Goal: Transaction & Acquisition: Purchase product/service

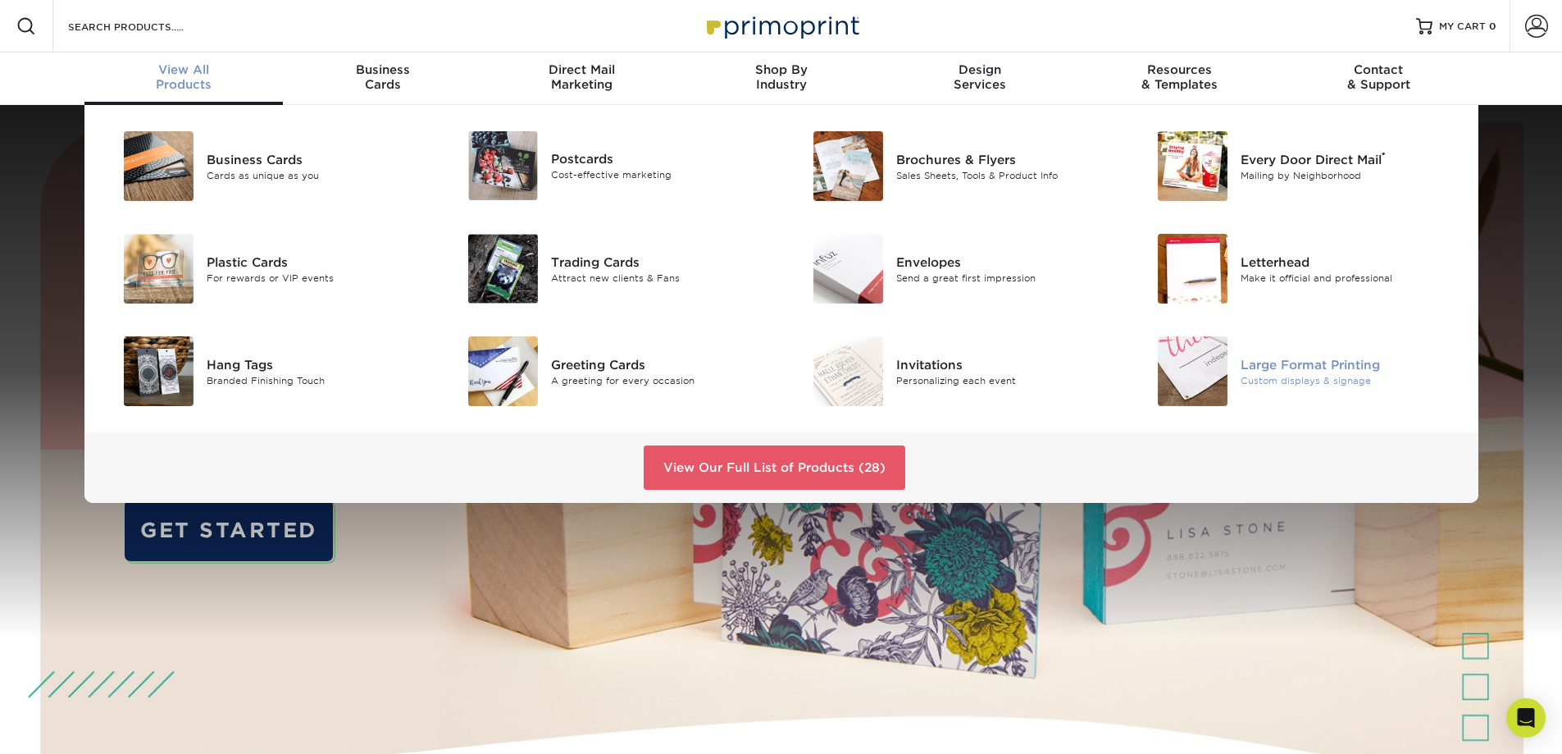
click at [1278, 367] on div "Large Format Printing" at bounding box center [1349, 364] width 217 height 18
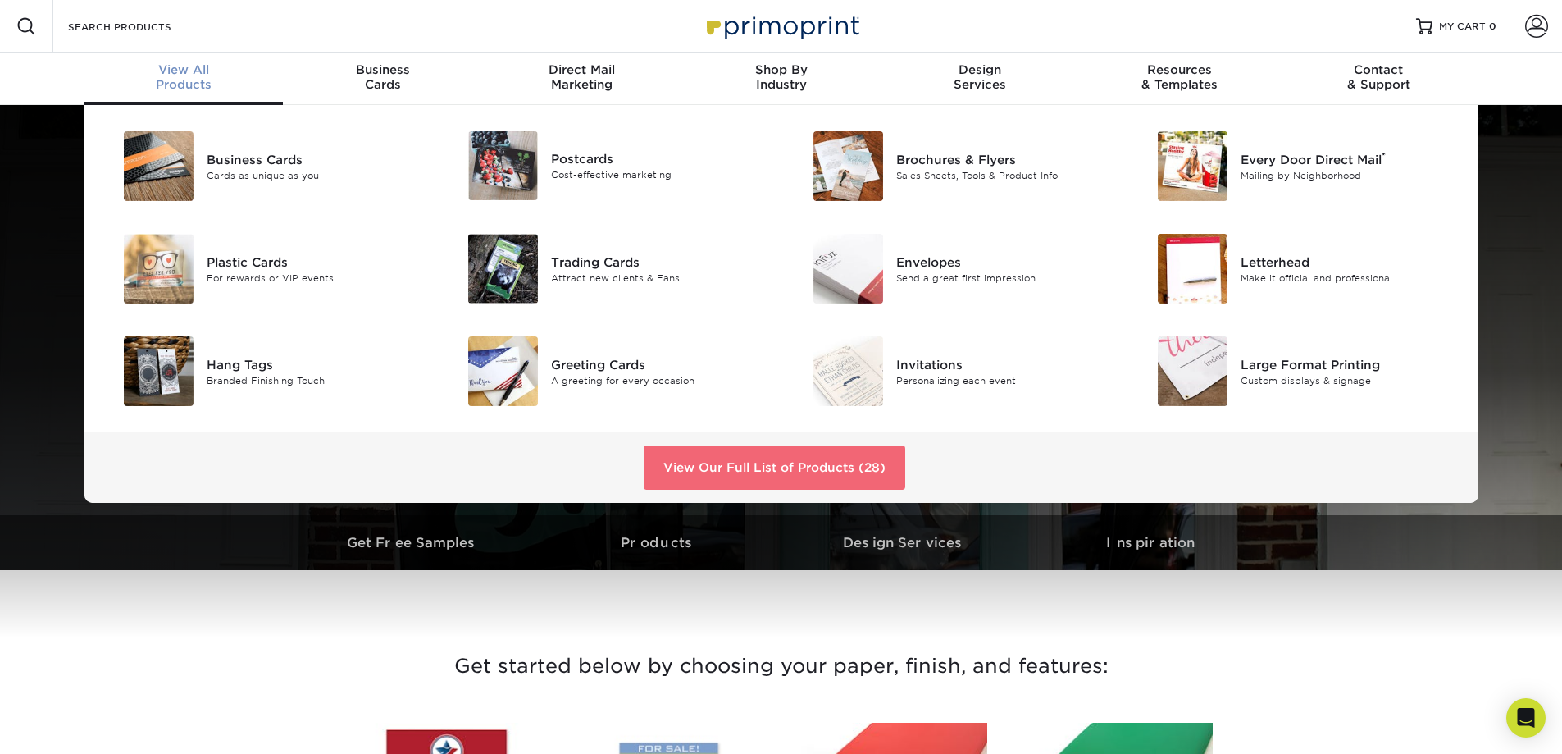
click at [727, 460] on link "View Our Full List of Products (28)" at bounding box center [775, 467] width 262 height 44
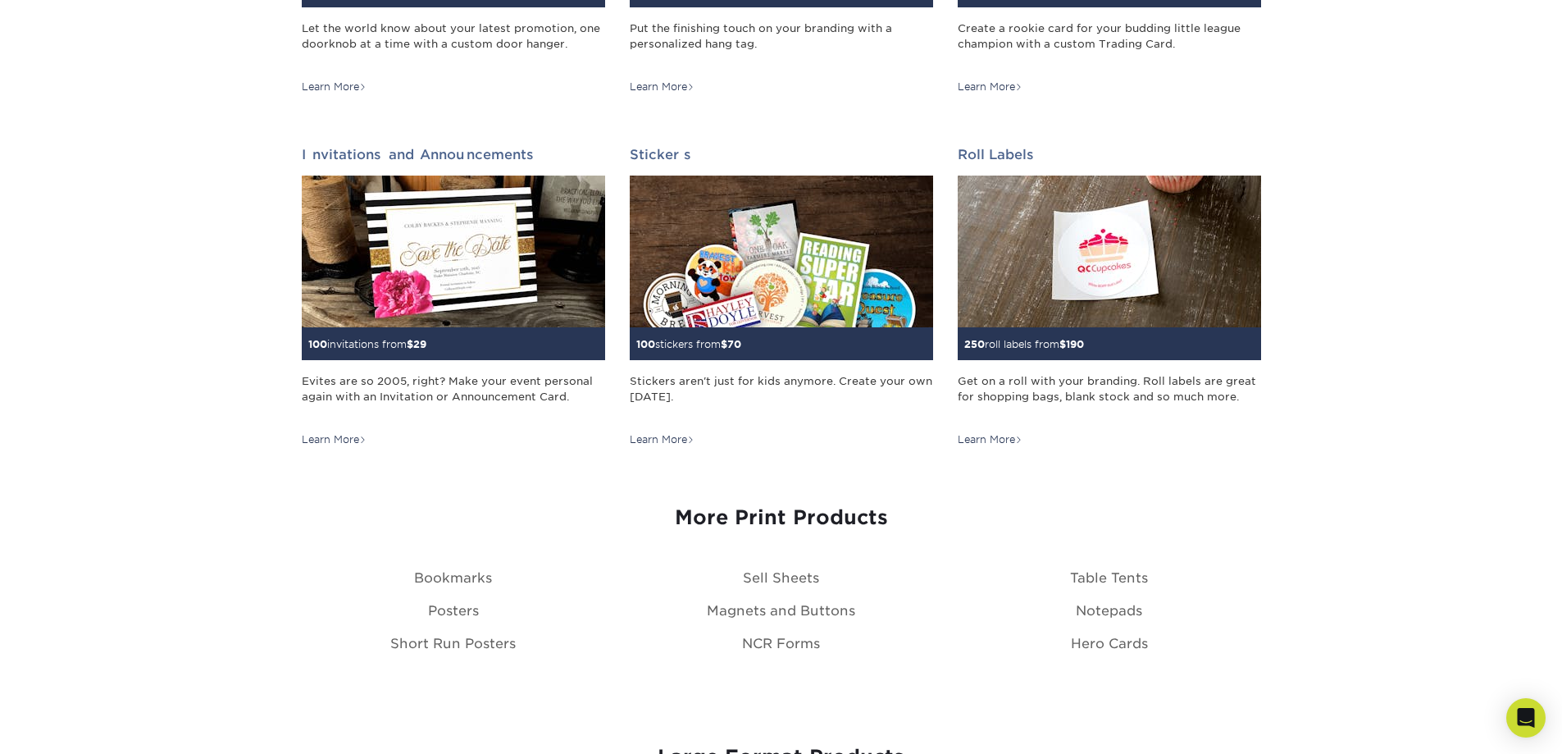
scroll to position [1556, 0]
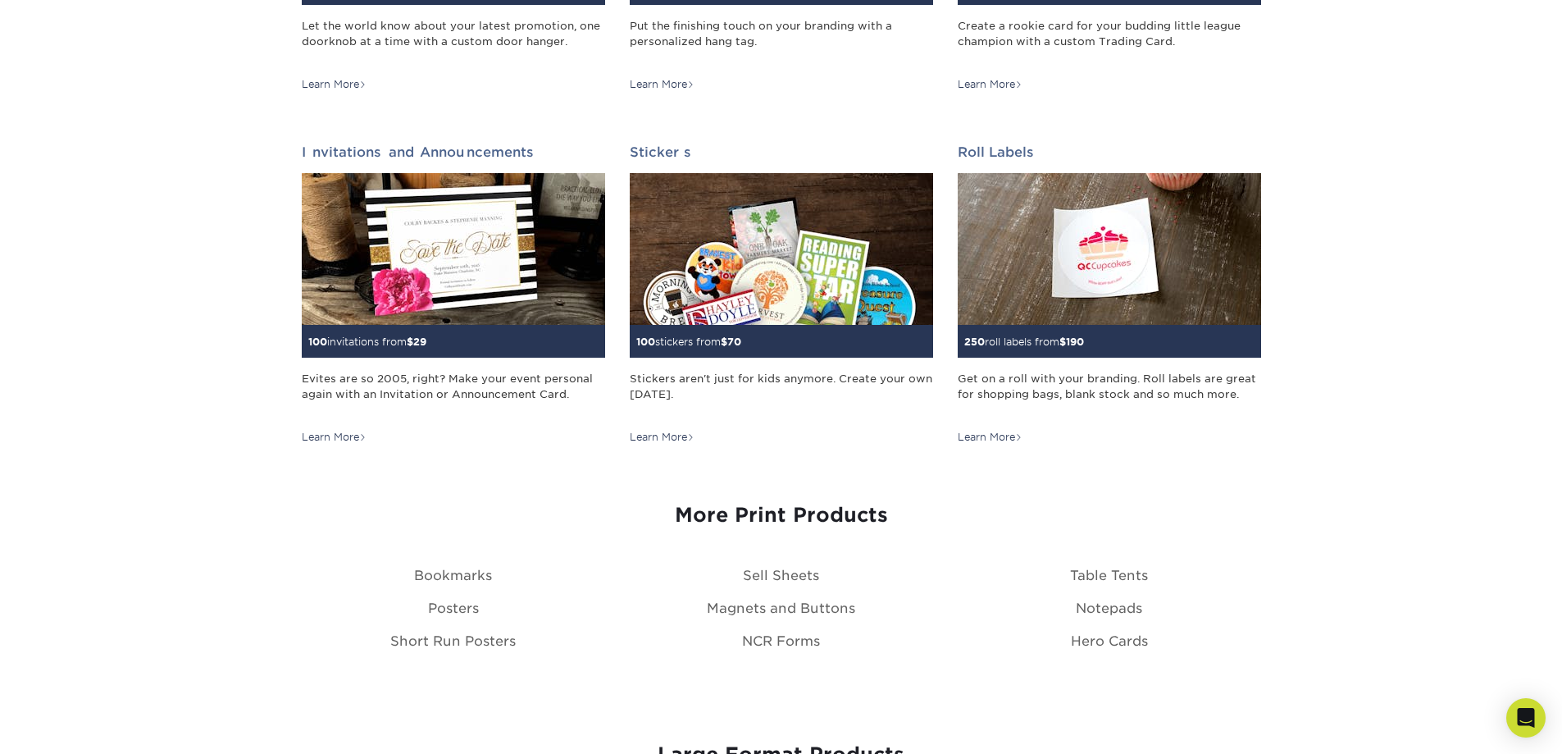
click at [813, 513] on h3 "More Print Products" at bounding box center [781, 516] width 959 height 24
click at [449, 604] on link "Posters" at bounding box center [453, 608] width 51 height 16
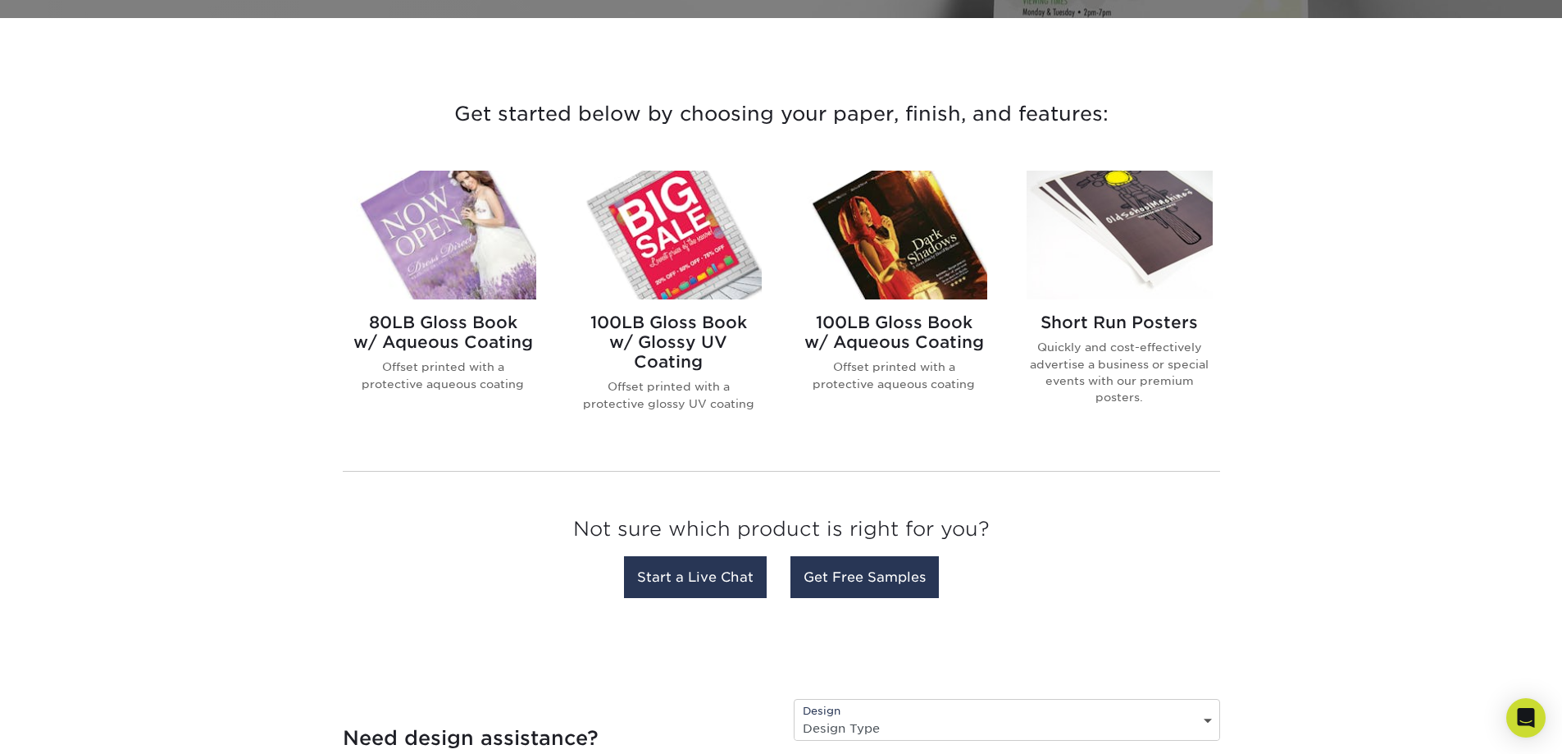
scroll to position [553, 0]
click at [1138, 240] on img at bounding box center [1120, 234] width 186 height 129
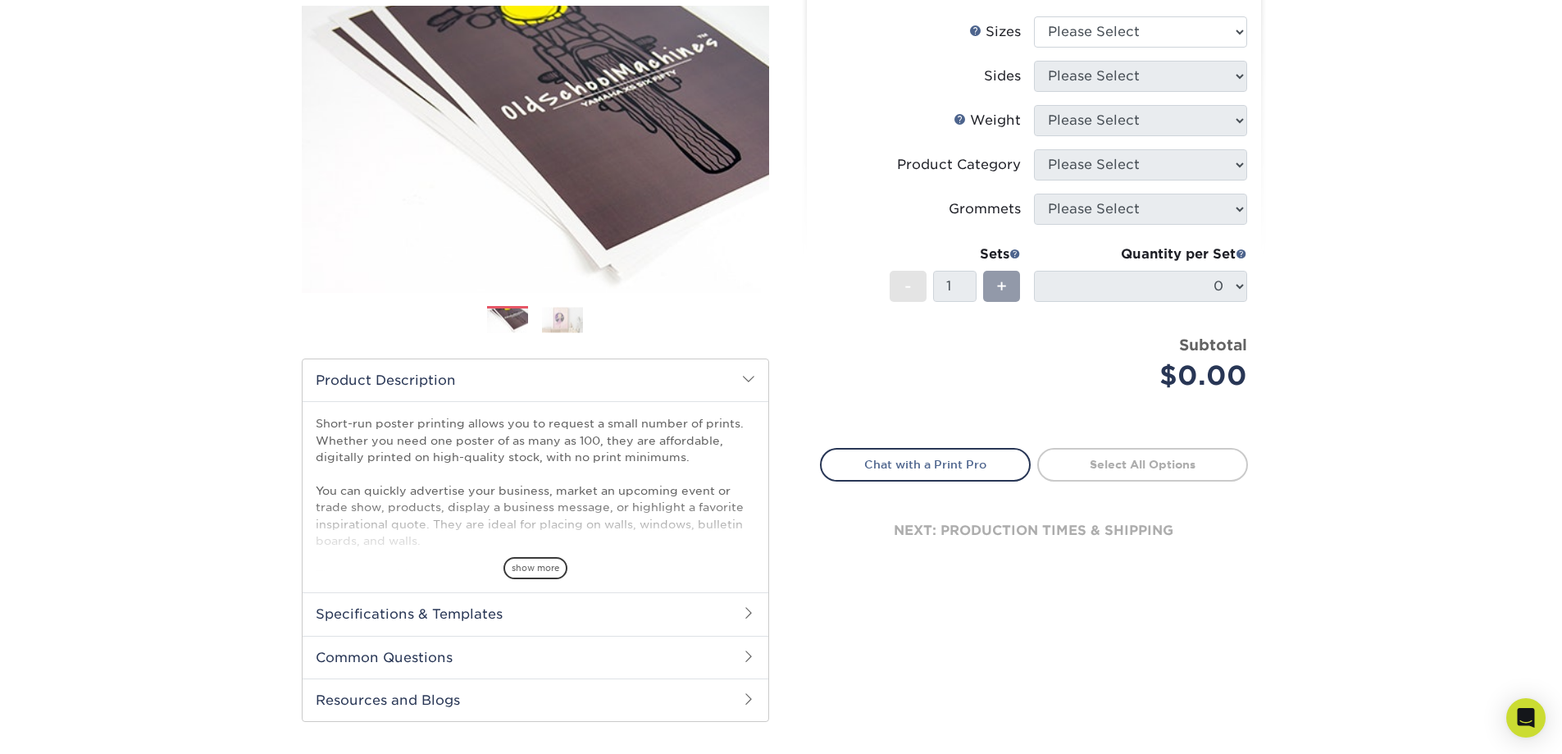
scroll to position [203, 0]
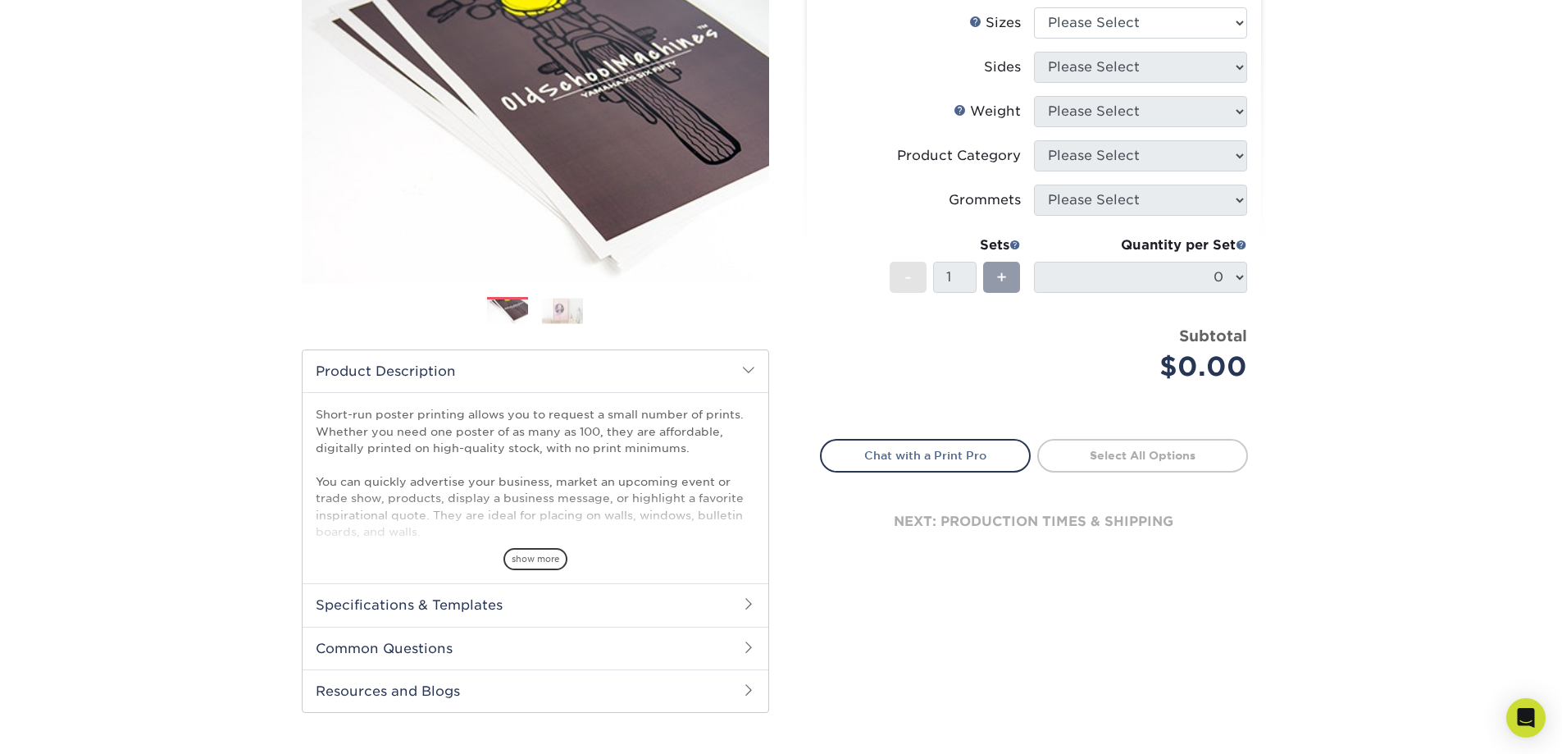
click at [535, 554] on span "show more" at bounding box center [536, 559] width 64 height 22
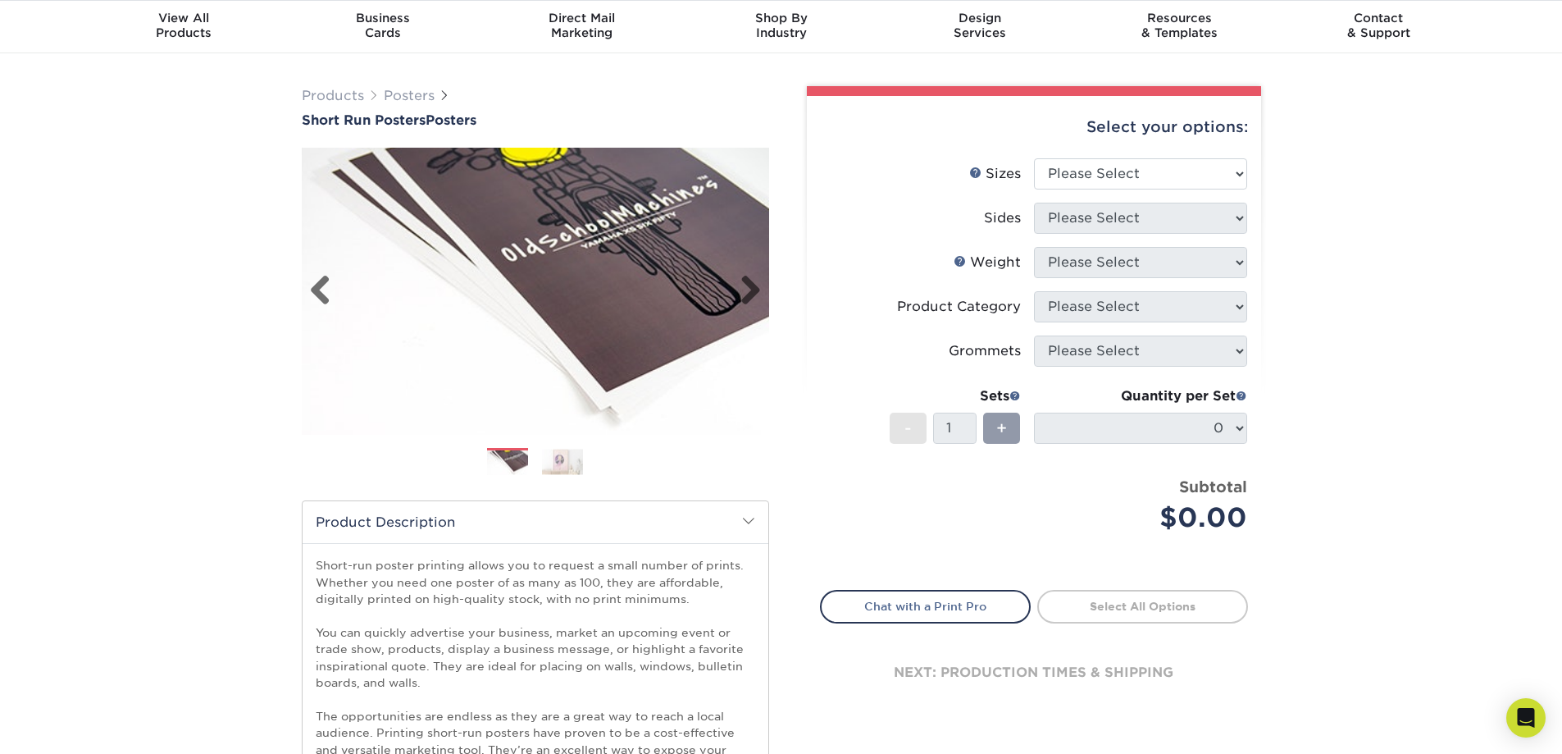
scroll to position [89, 0]
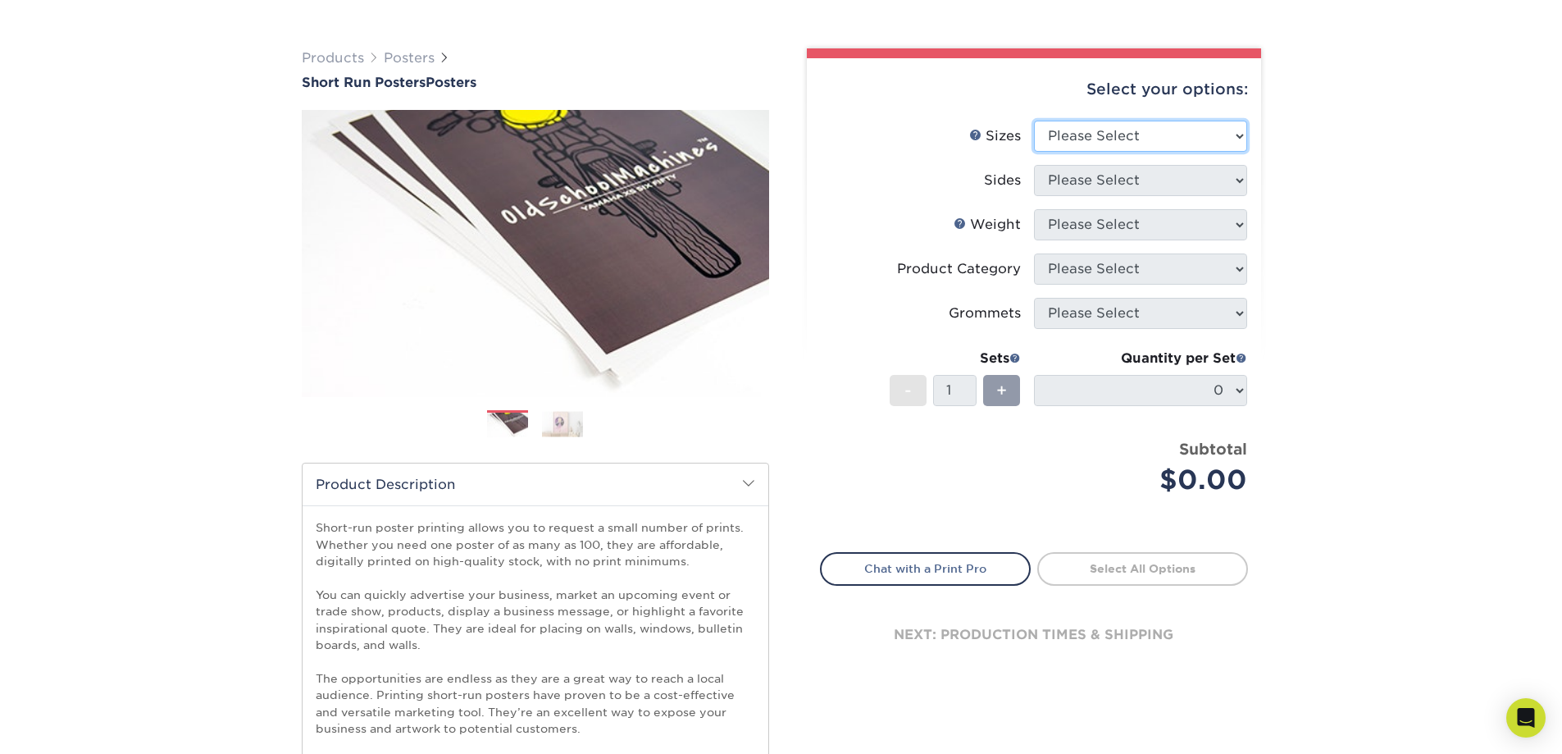
click at [1142, 142] on select "Please Select 12" x 12" 12" x 15" 12" x 17" 12" x 18" 12" x 20" 12" x 24" 12" x…" at bounding box center [1140, 136] width 213 height 31
select select "22.00x28.00"
click at [1034, 121] on select "Please Select 12" x 12" 12" x 15" 12" x 17" 12" x 18" 12" x 20" 12" x 24" 12" x…" at bounding box center [1140, 136] width 213 height 31
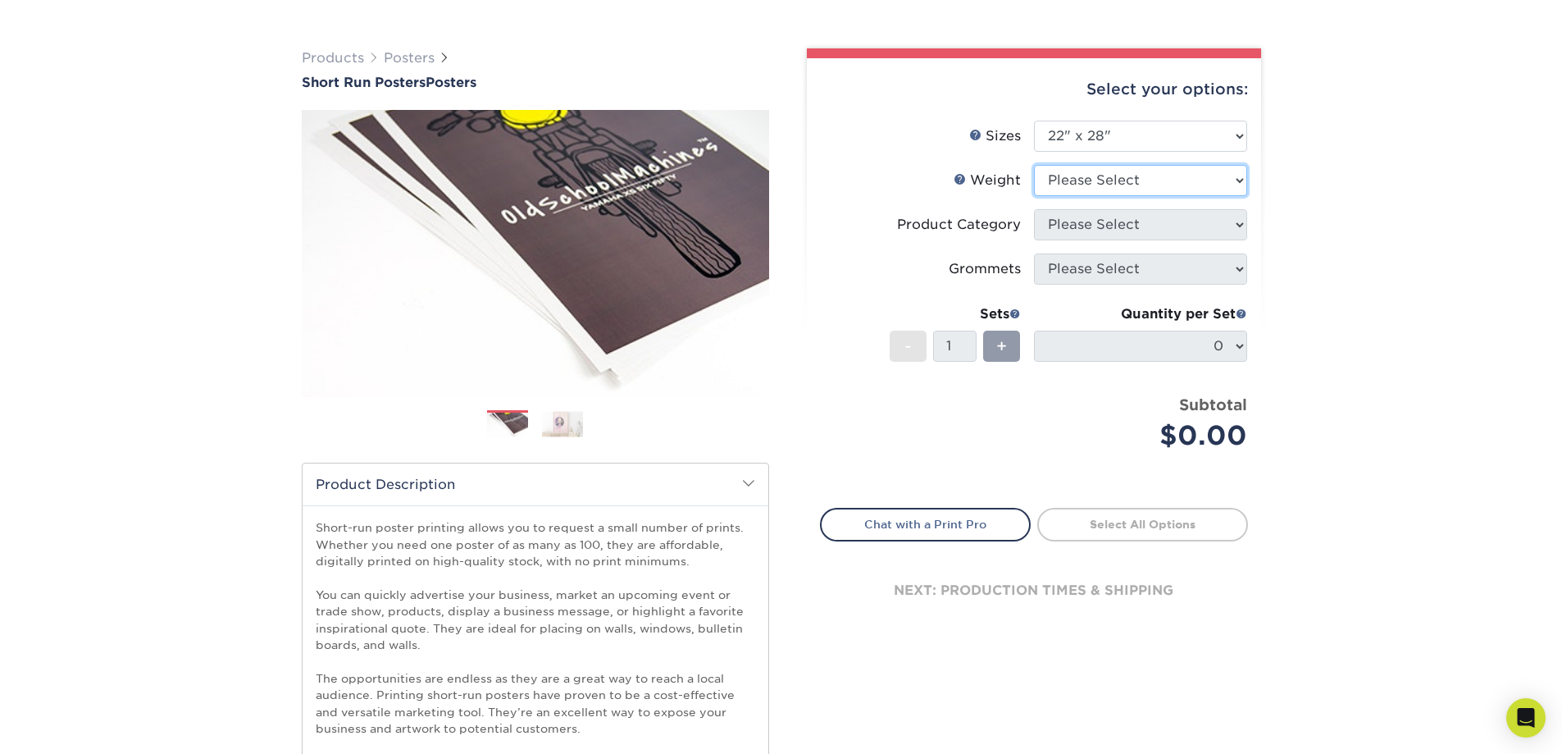
click at [1241, 179] on select "Please Select 12PTC2S 8PHOTO" at bounding box center [1140, 180] width 213 height 31
select select "12PTC2S"
click at [1034, 165] on select "Please Select 12PTC2S 8PHOTO" at bounding box center [1140, 180] width 213 height 31
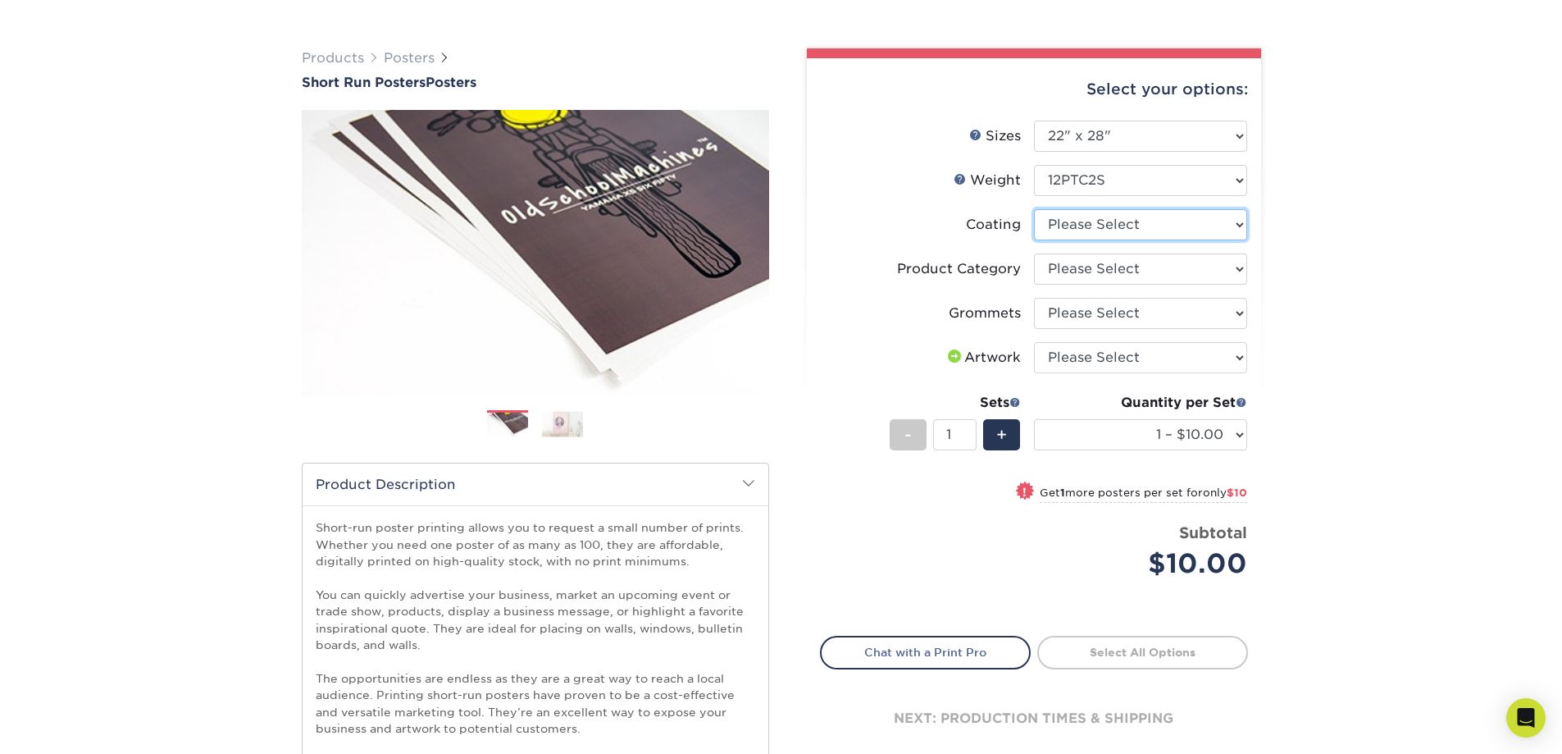
click at [1168, 233] on select at bounding box center [1140, 224] width 213 height 31
select select "3e7618de-abca-4bda-9f97-8b9129e913d8"
click at [1034, 209] on select at bounding box center [1140, 224] width 213 height 31
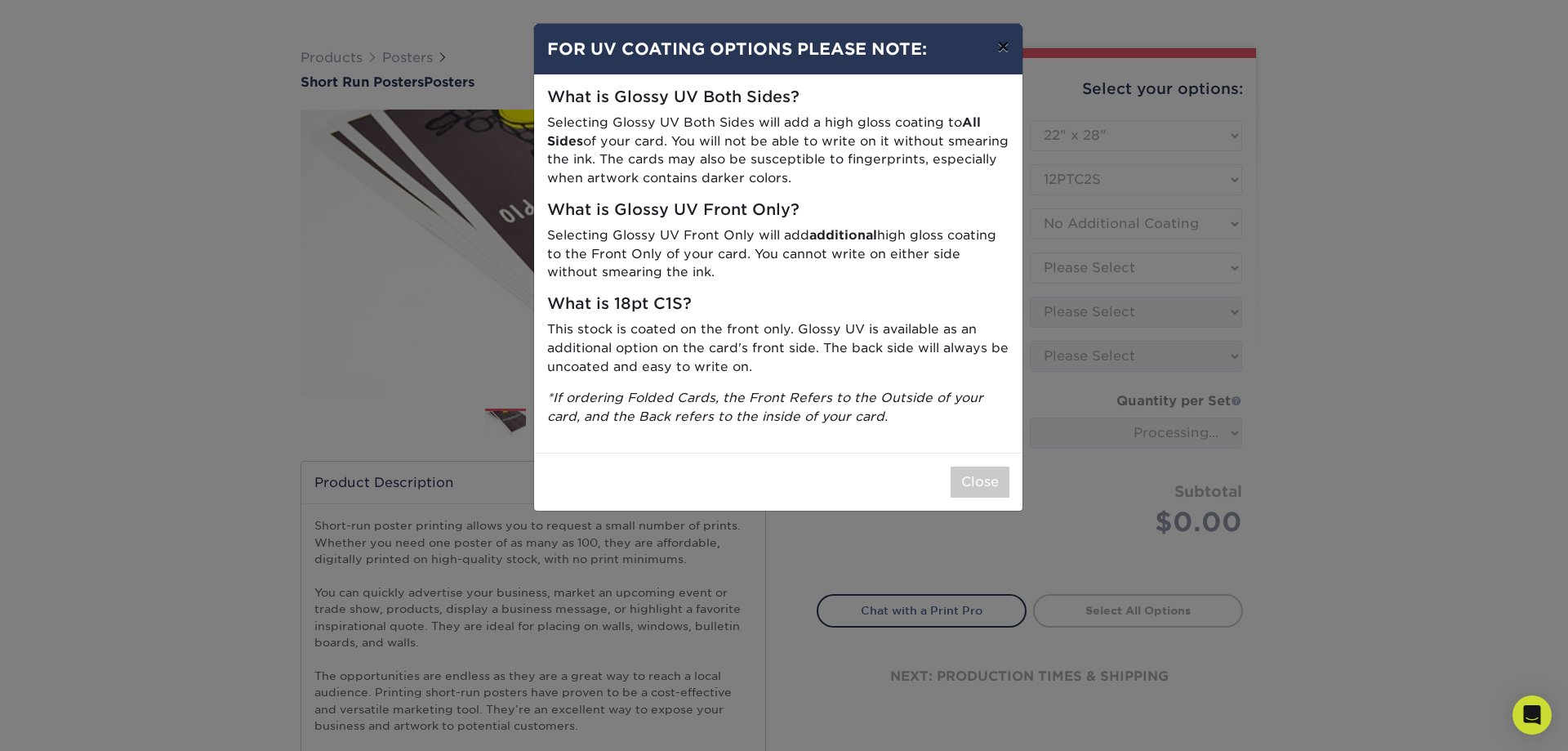
click at [1002, 47] on button "×" at bounding box center [1003, 47] width 38 height 46
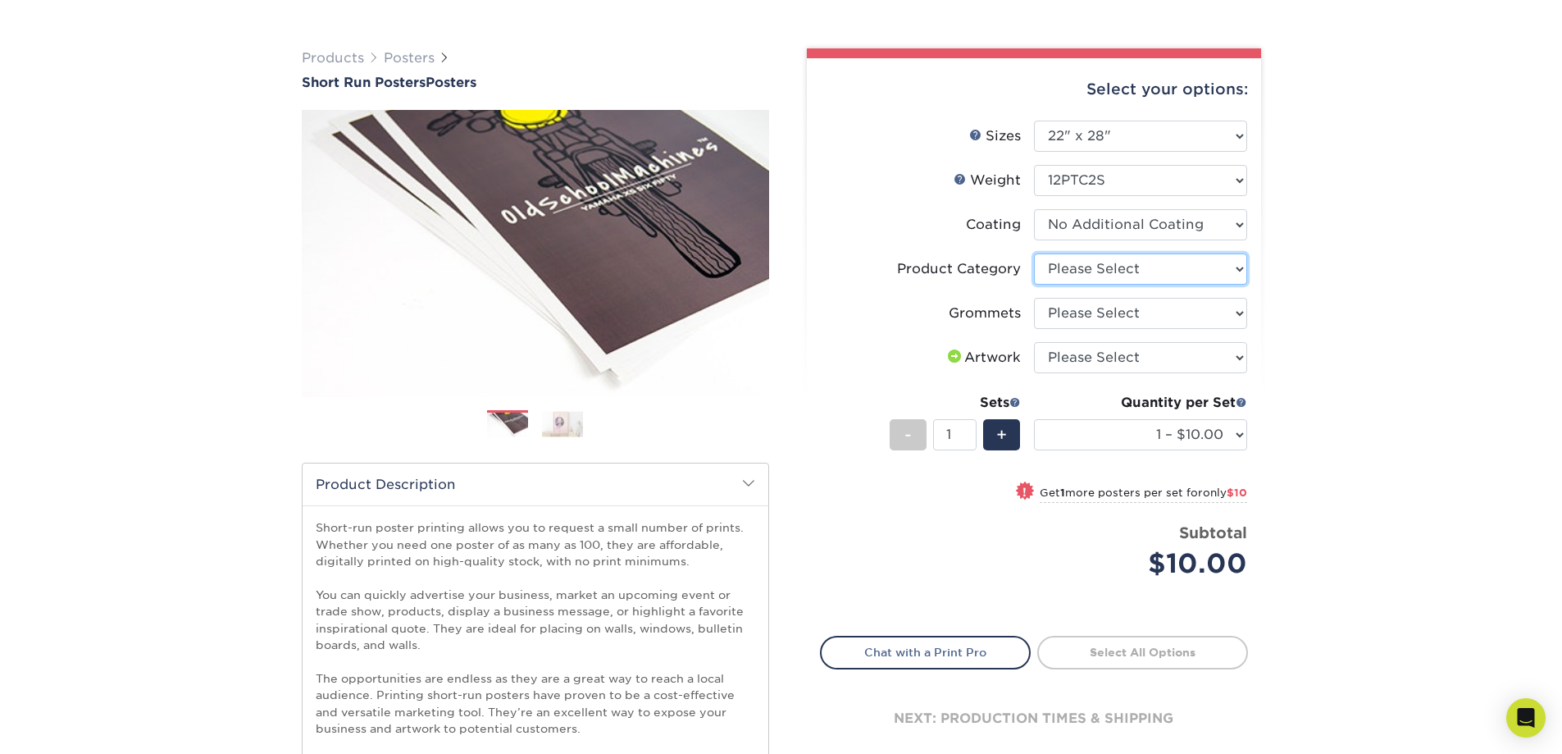
click at [1167, 276] on select "Please Select Blockout Poster" at bounding box center [1140, 268] width 213 height 31
select select "fa4be506-53fb-4ae9-92ef-b1dd4b719e38"
click at [1034, 253] on select "Please Select Blockout Poster" at bounding box center [1140, 268] width 213 height 31
click at [1211, 312] on select "Please Select No Grommets Yes, Grommet All 4 Corners Yes, Grommets Top Corners …" at bounding box center [1140, 313] width 213 height 31
select select "90d329df-db80-4206-b821-ff9d3f363977"
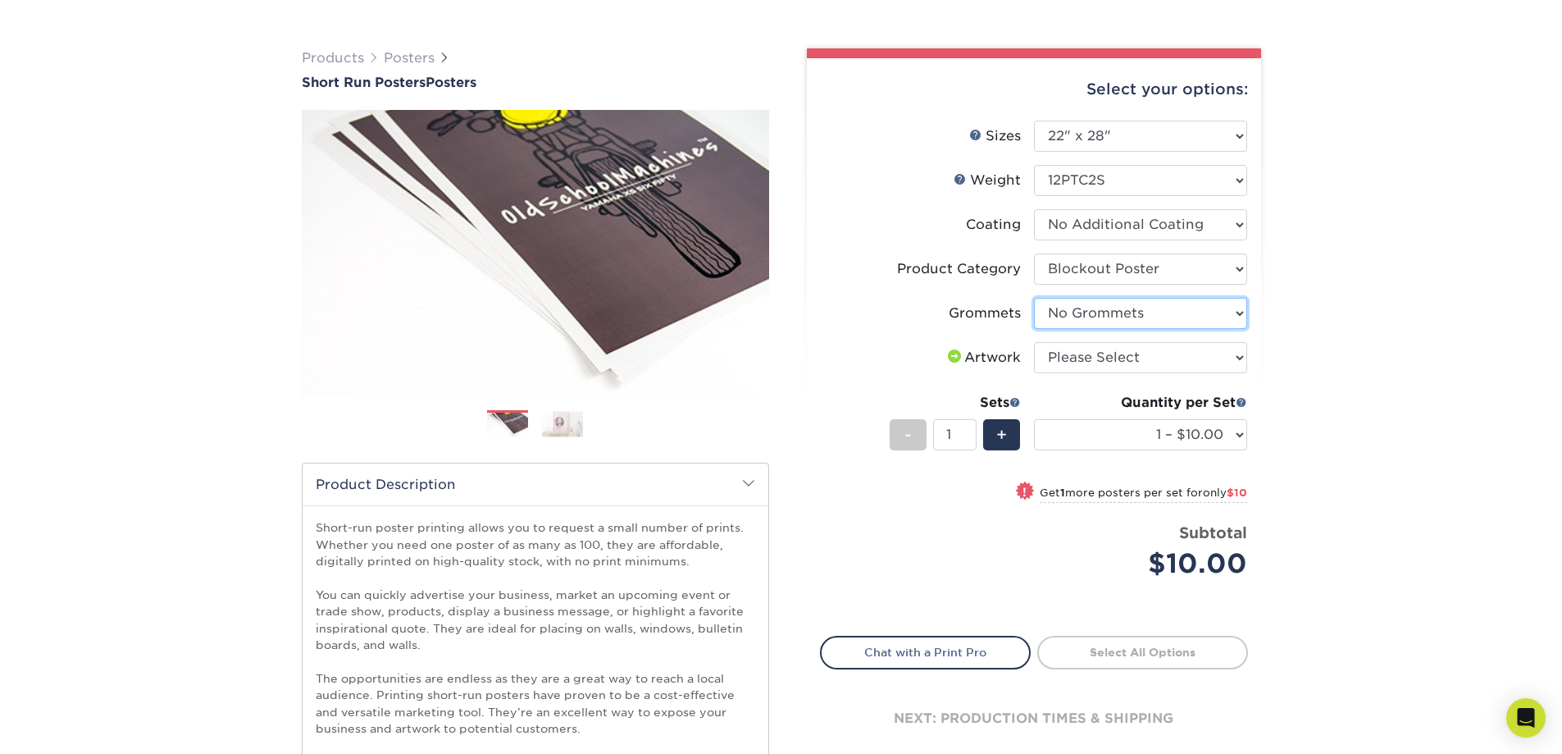
click at [1034, 298] on select "Please Select No Grommets Yes, Grommet All 4 Corners Yes, Grommets Top Corners …" at bounding box center [1140, 313] width 213 height 31
click at [1162, 362] on select "Please Select I will upload files I need a design - $150" at bounding box center [1140, 357] width 213 height 31
select select "upload"
click at [1034, 342] on select "Please Select I will upload files I need a design - $150" at bounding box center [1140, 357] width 213 height 31
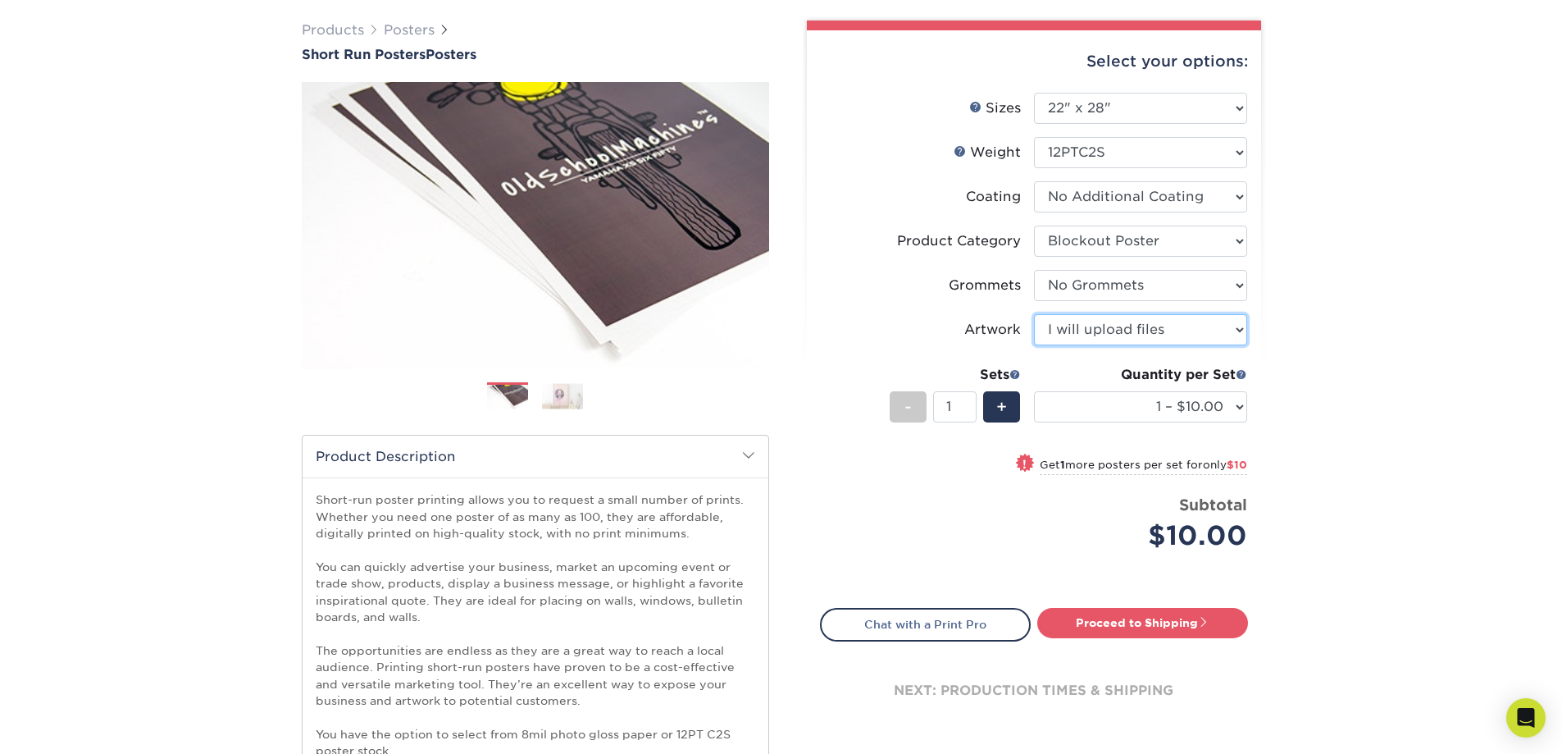
scroll to position [106, 0]
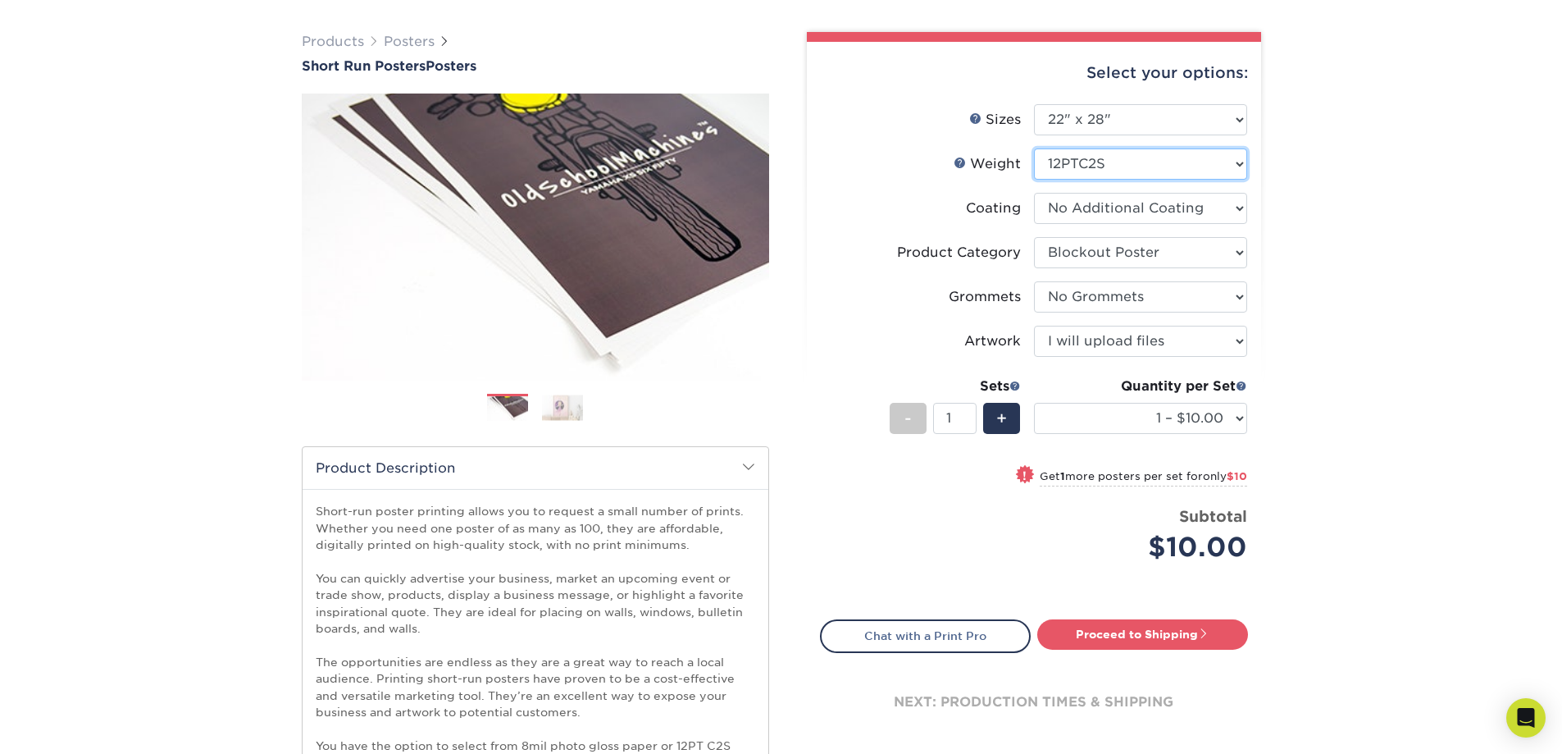
click at [1222, 168] on select "Please Select 12PTC2S 8PHOTO" at bounding box center [1140, 163] width 213 height 31
select select "8PHOTO"
click at [1034, 148] on select "Please Select 12PTC2S 8PHOTO" at bounding box center [1140, 163] width 213 height 31
select select "-1"
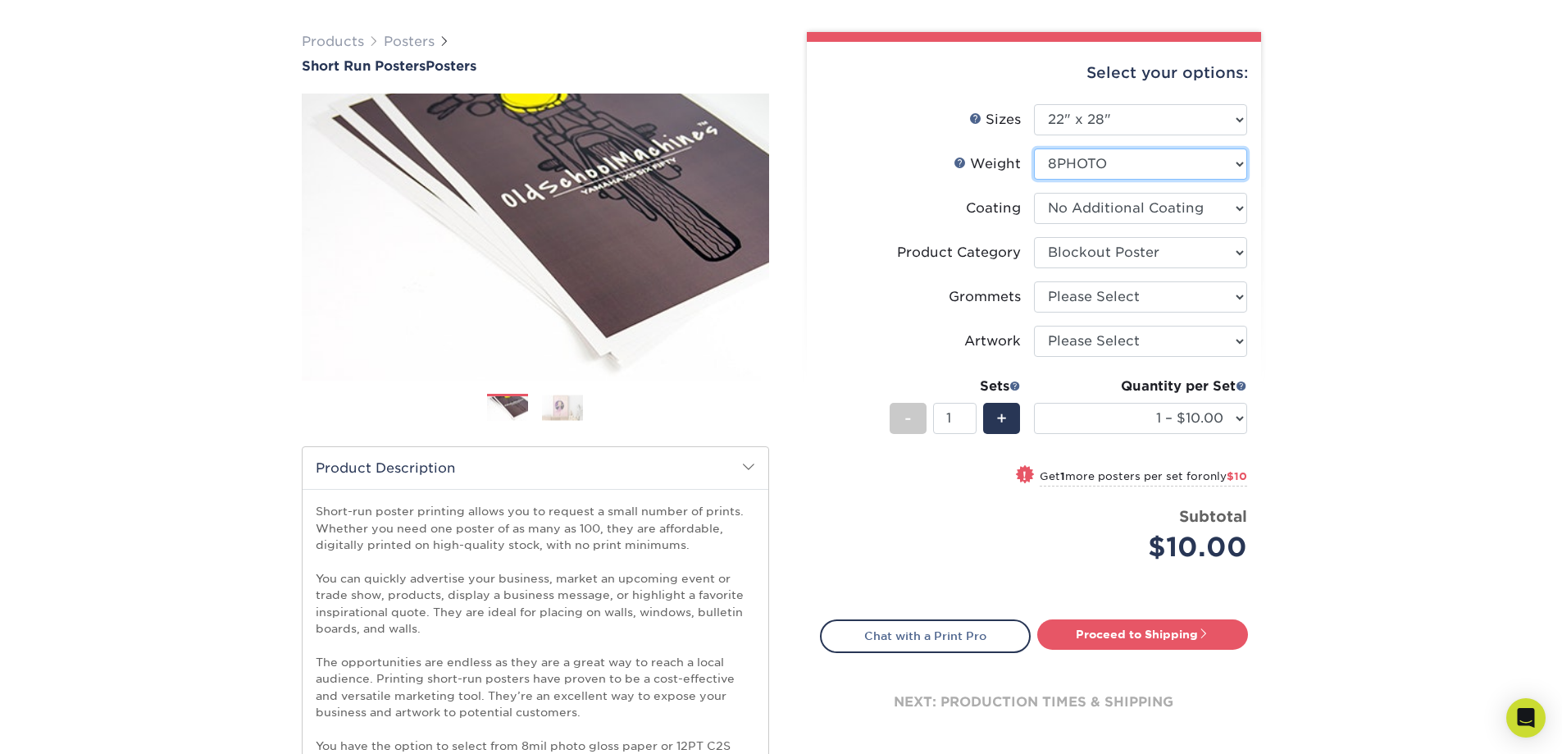
select select "-1"
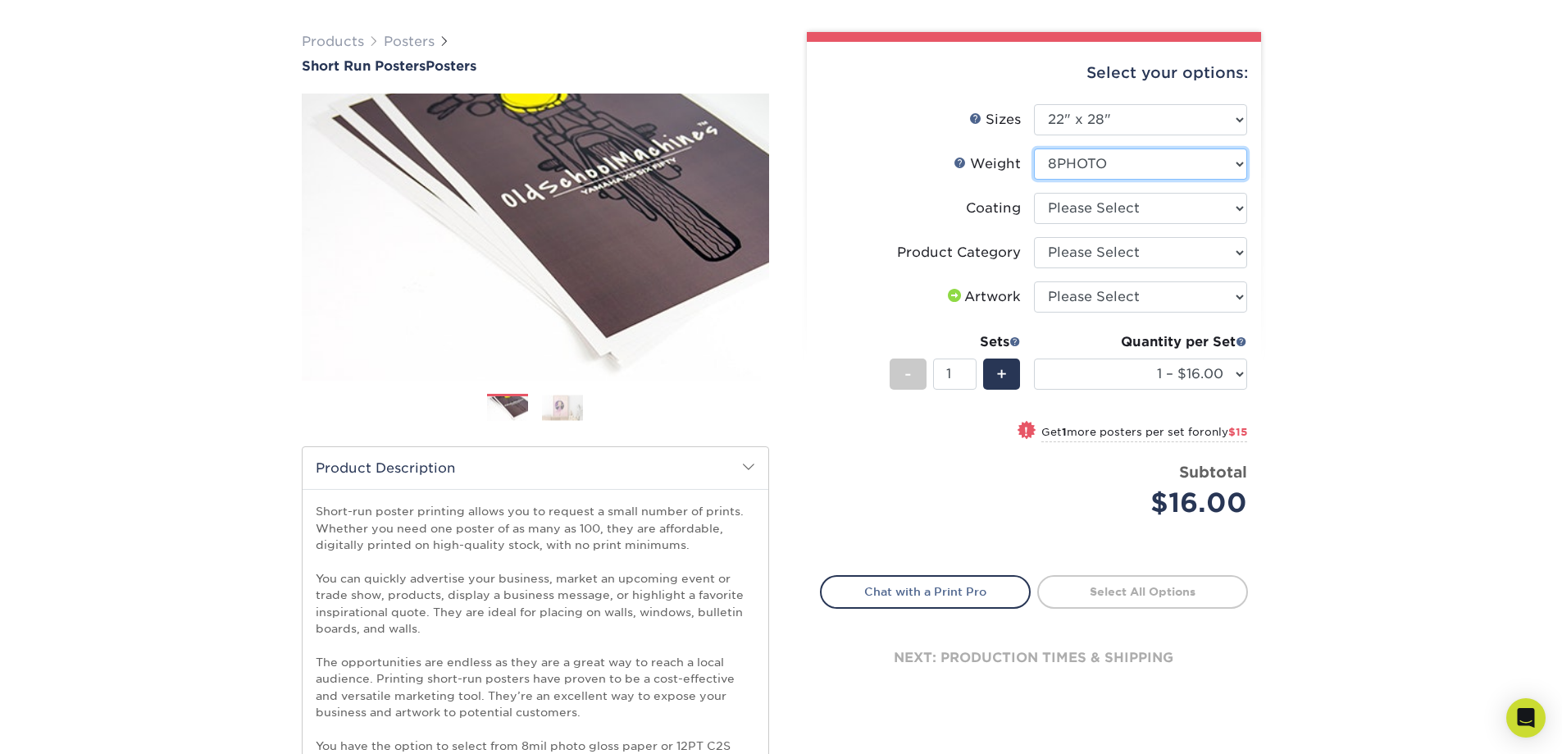
click at [1169, 168] on select "Please Select 12PTC2S 8PHOTO" at bounding box center [1140, 163] width 213 height 31
